Goal: Task Accomplishment & Management: Manage account settings

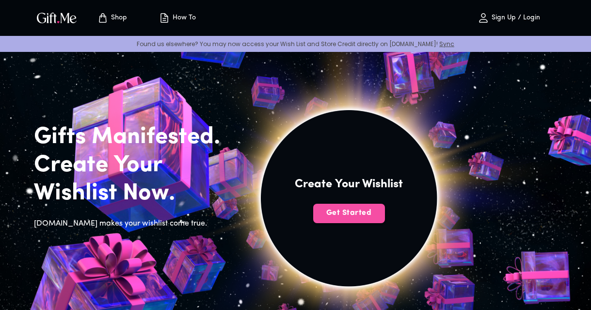
click at [339, 216] on span "Get Started" at bounding box center [349, 212] width 72 height 11
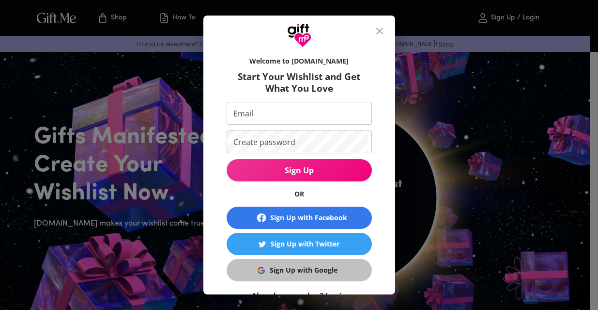
click at [298, 271] on div "Sign Up with Google" at bounding box center [304, 270] width 68 height 11
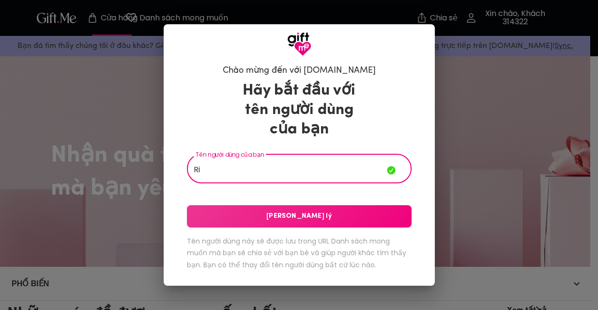
type input "R"
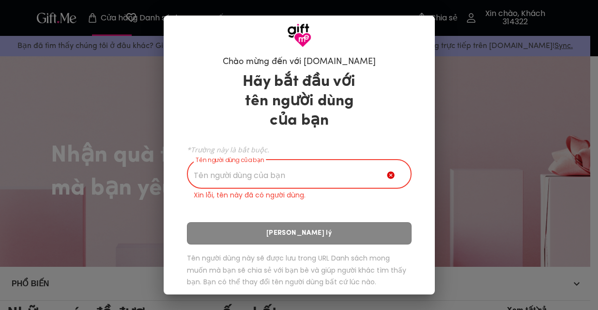
type input "A"
type input "Ả"
type input "A"
type input "Ả"
type input "A"
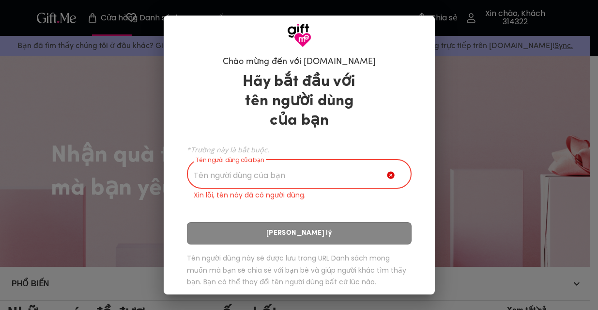
type input "A"
type input "Ả"
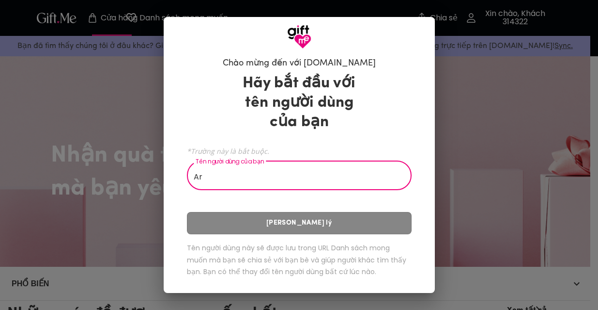
type input "A"
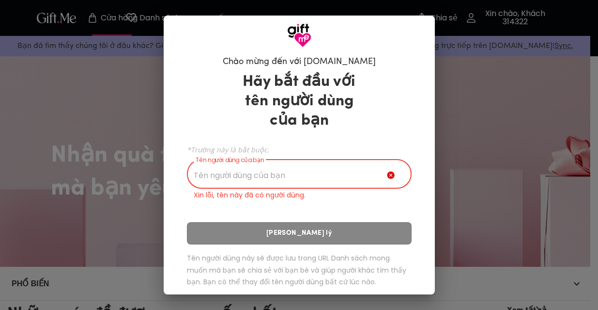
type input "Ả"
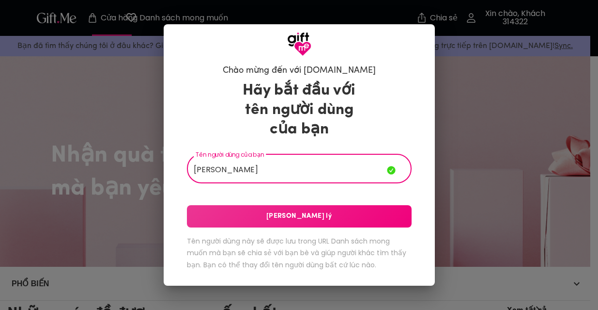
type input "[PERSON_NAME]"
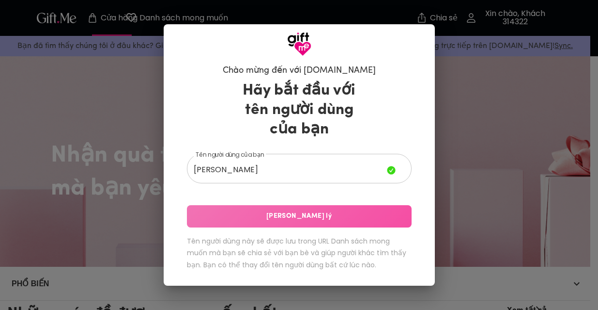
click at [291, 220] on font "[PERSON_NAME] lý" at bounding box center [299, 215] width 65 height 7
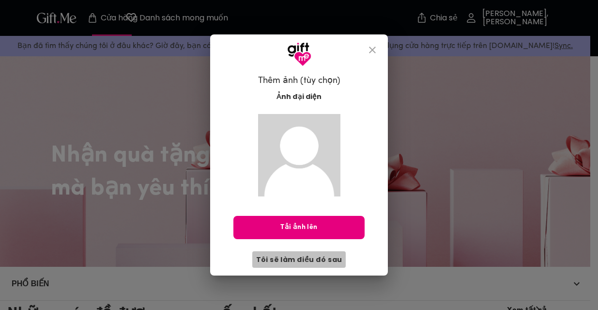
click at [310, 259] on font "Tôi sẽ làm điều đó sau" at bounding box center [299, 259] width 86 height 10
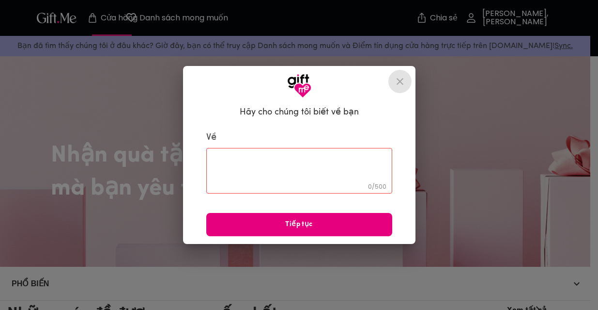
click at [400, 83] on icon "đóng" at bounding box center [400, 82] width 12 height 12
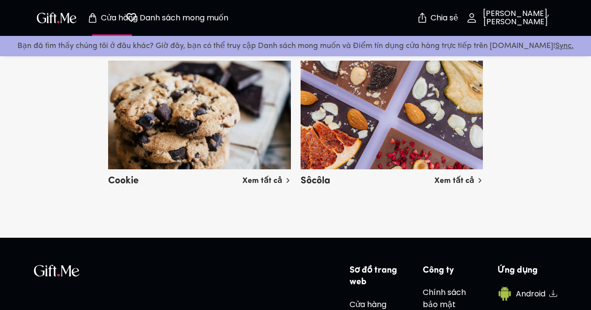
scroll to position [2434, 0]
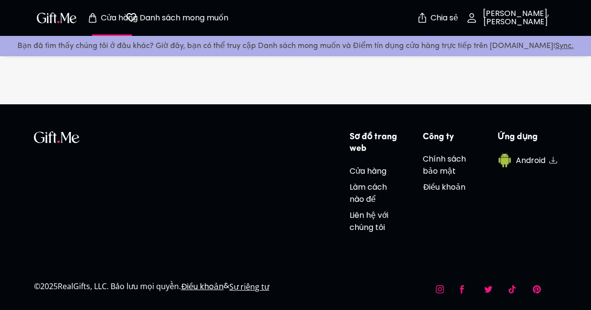
click at [56, 17] on img "button" at bounding box center [57, 18] width 44 height 14
